Goal: Task Accomplishment & Management: Manage account settings

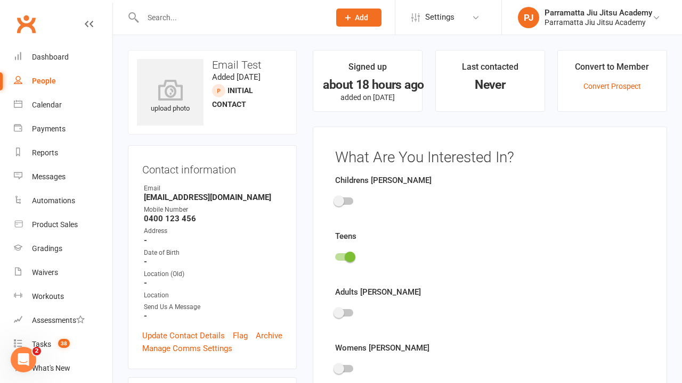
scroll to position [73, 0]
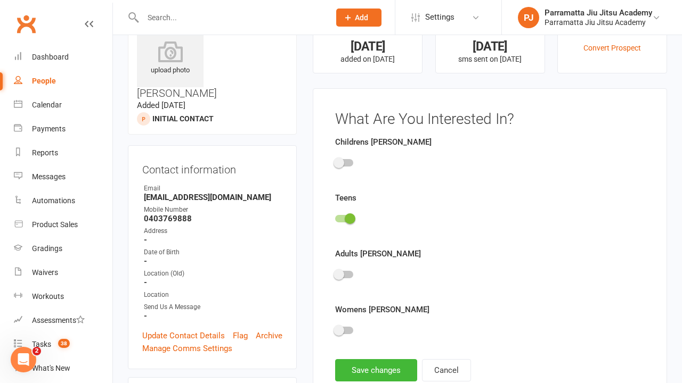
scroll to position [73, 0]
